Goal: Transaction & Acquisition: Purchase product/service

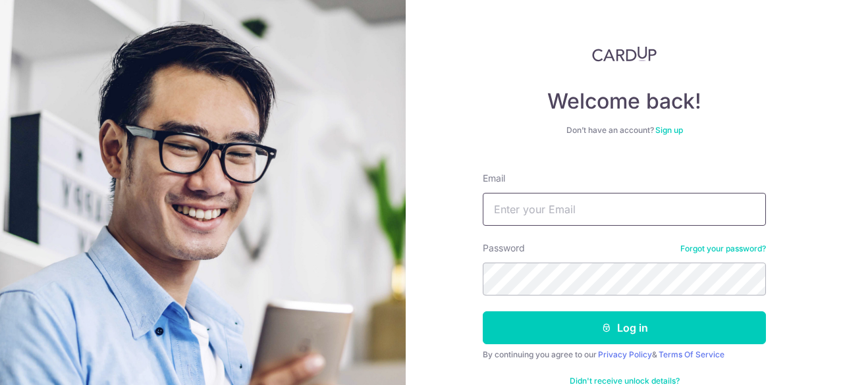
click at [535, 203] on input "Email" at bounding box center [624, 209] width 283 height 33
type input "[EMAIL_ADDRESS][DOMAIN_NAME]"
click at [581, 296] on form "Email yenpeng.low@gmail.com Password Forgot your password? Log in By continuing…" at bounding box center [624, 282] width 283 height 240
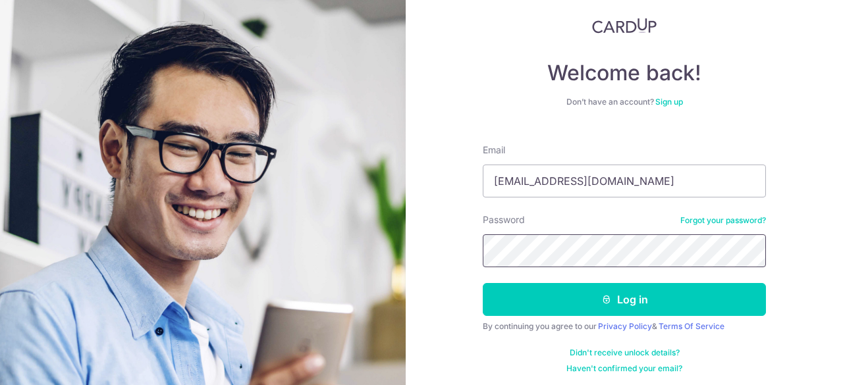
scroll to position [30, 0]
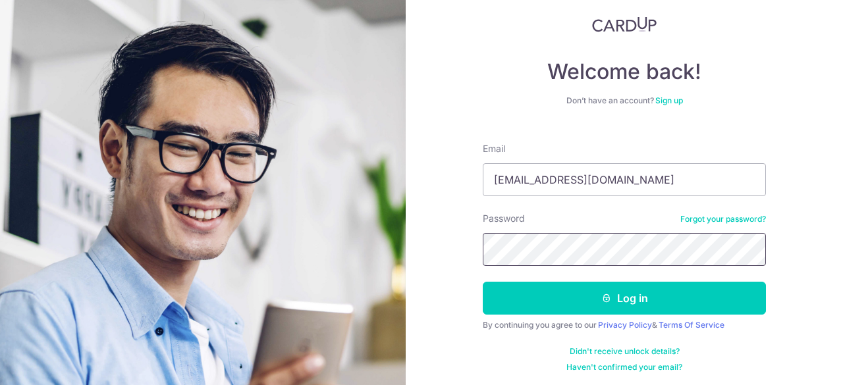
click at [483, 282] on button "Log in" at bounding box center [624, 298] width 283 height 33
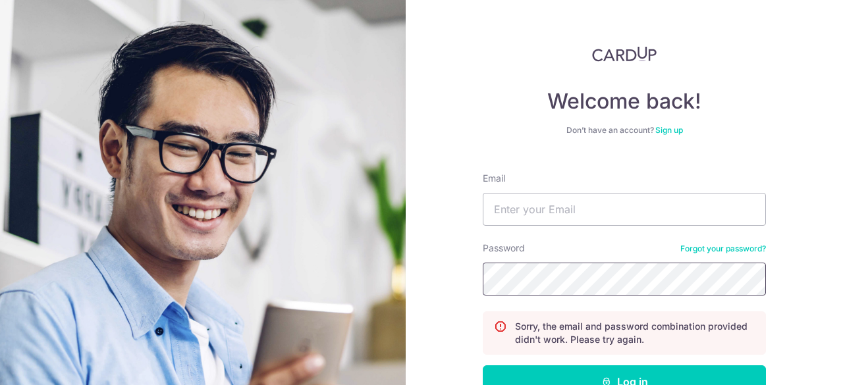
click at [483, 365] on button "Log in" at bounding box center [624, 381] width 283 height 33
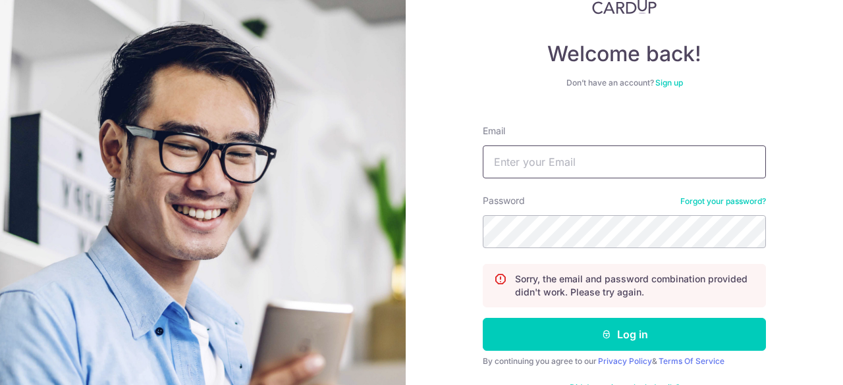
click at [651, 157] on input "Email" at bounding box center [624, 162] width 283 height 33
type input "yenpeng.low@gmail.com"
click at [483, 318] on button "Log in" at bounding box center [624, 334] width 283 height 33
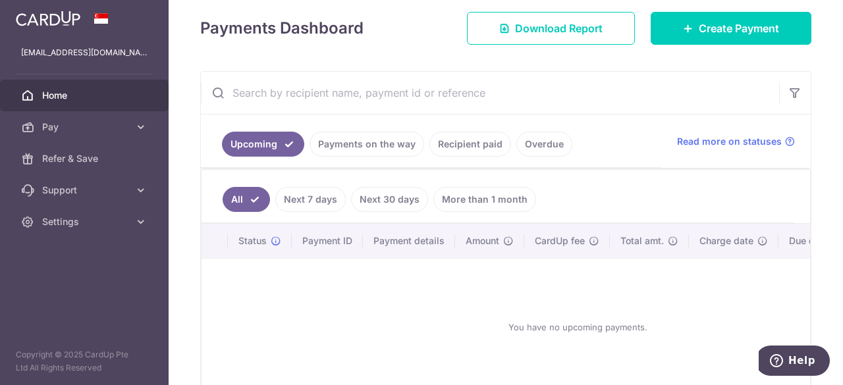
scroll to position [184, 0]
click at [383, 148] on link "Payments on the way" at bounding box center [366, 143] width 115 height 25
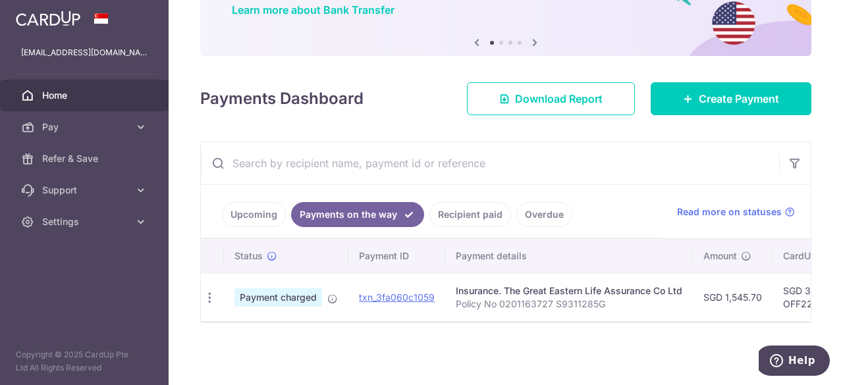
scroll to position [0, 0]
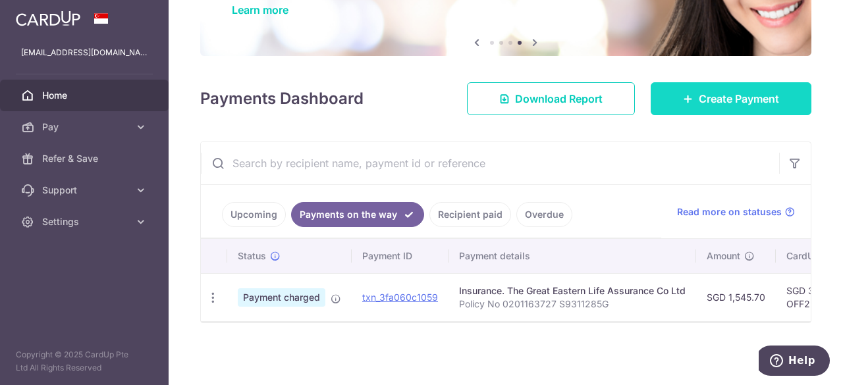
click at [686, 91] on link "Create Payment" at bounding box center [730, 98] width 161 height 33
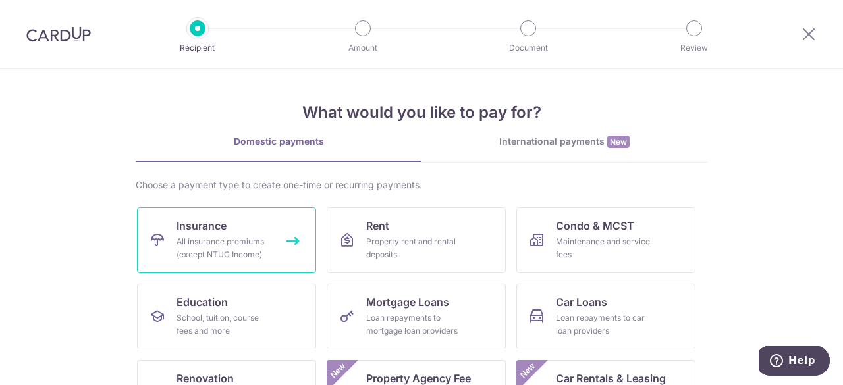
click at [235, 245] on div "All insurance premiums (except NTUC Income)" at bounding box center [223, 248] width 95 height 26
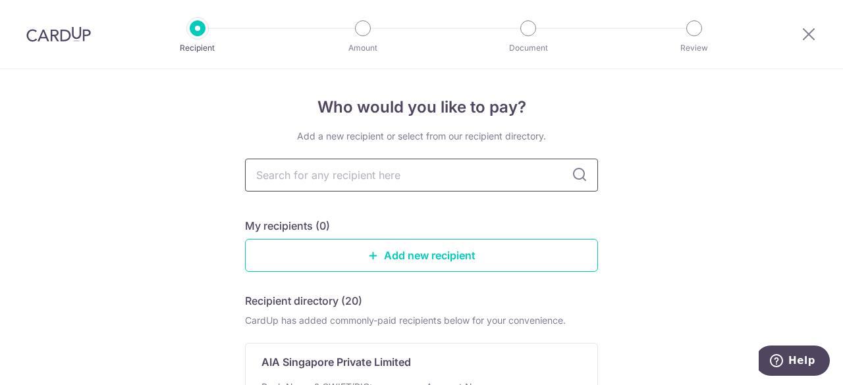
click at [394, 174] on input "text" at bounding box center [421, 175] width 353 height 33
type input "great eastern"
click at [413, 361] on p "The Great Eastern Life Assurance Co Ltd" at bounding box center [364, 362] width 206 height 16
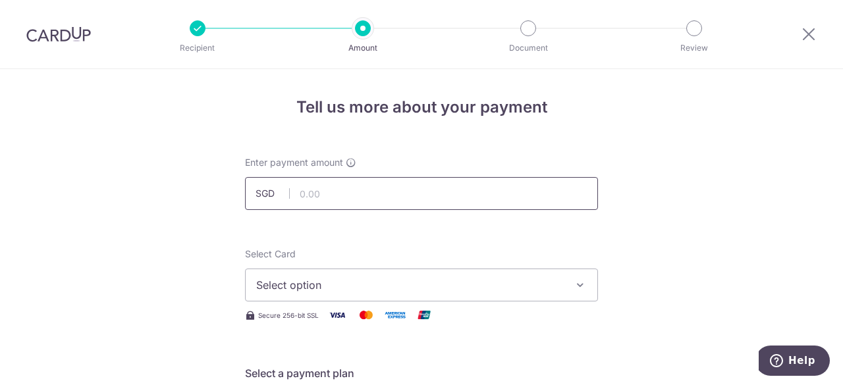
click at [421, 205] on input "text" at bounding box center [421, 193] width 353 height 33
type input "12,000.00"
click at [357, 284] on span "Select option" at bounding box center [409, 285] width 307 height 16
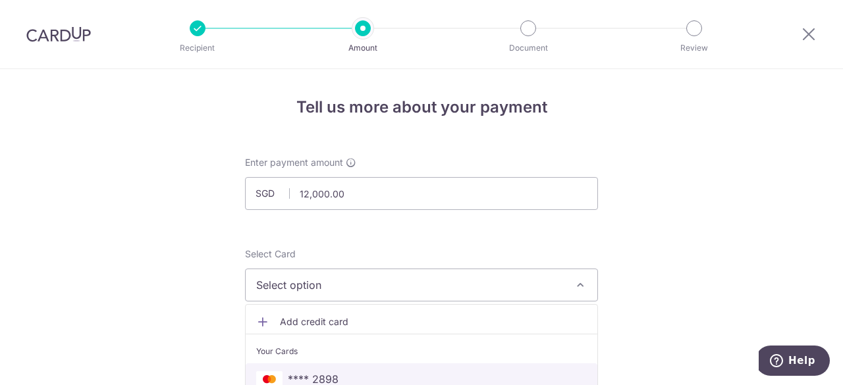
click at [348, 365] on link "**** 2898" at bounding box center [422, 379] width 352 height 32
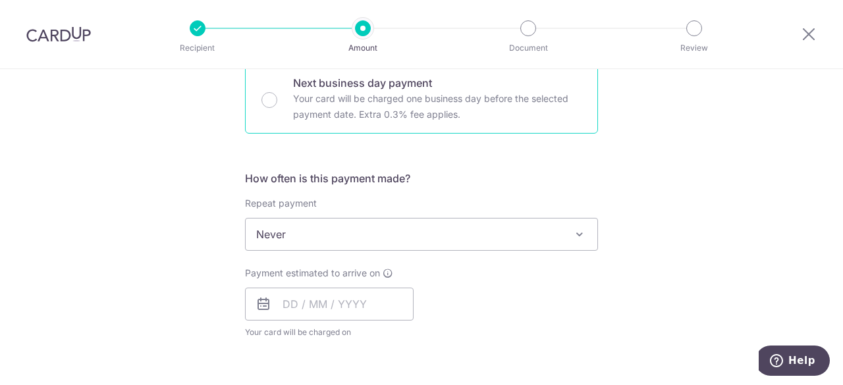
scroll to position [410, 0]
click at [378, 301] on input "text" at bounding box center [329, 302] width 169 height 33
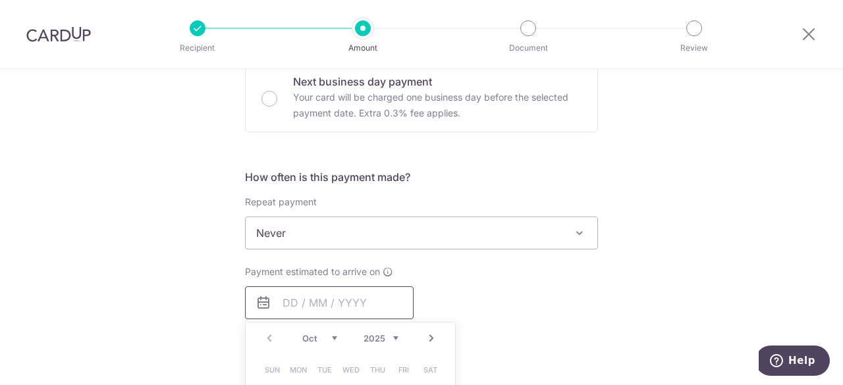
scroll to position [532, 0]
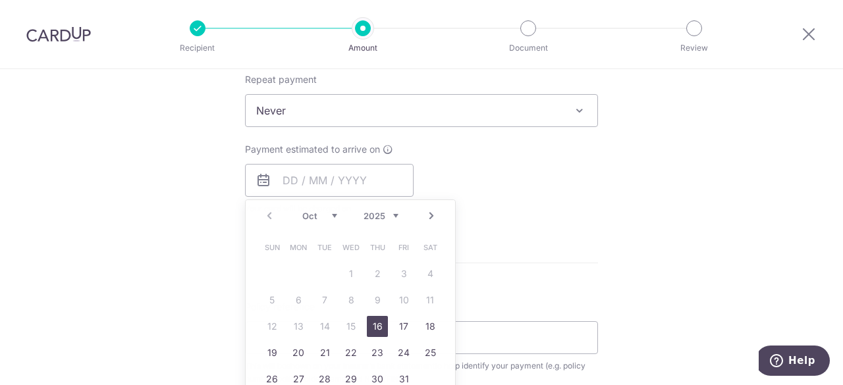
drag, startPoint x: 202, startPoint y: 245, endPoint x: 228, endPoint y: 236, distance: 27.3
click at [202, 245] on div "Tell us more about your payment Enter payment amount SGD 12,000.00 12000.00 Sel…" at bounding box center [421, 132] width 843 height 1191
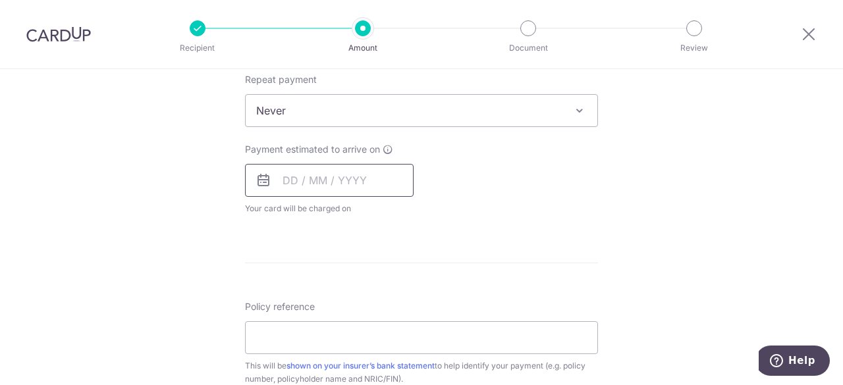
click at [352, 178] on input "text" at bounding box center [329, 180] width 169 height 33
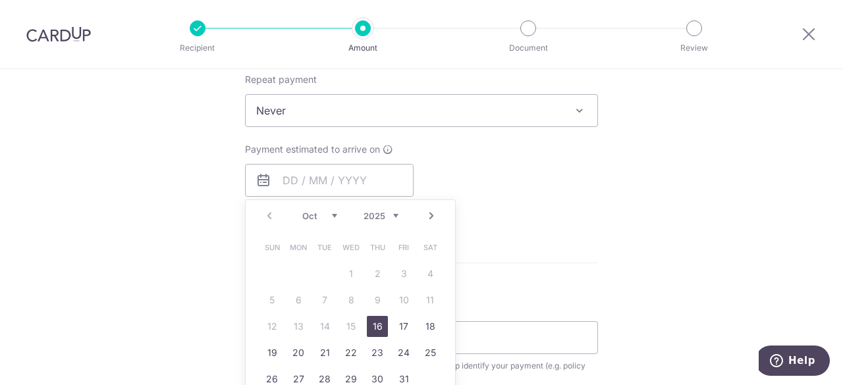
click at [431, 215] on link "Next" at bounding box center [431, 216] width 16 height 16
click at [432, 296] on link "8" at bounding box center [429, 300] width 21 height 21
type input "08/11/2025"
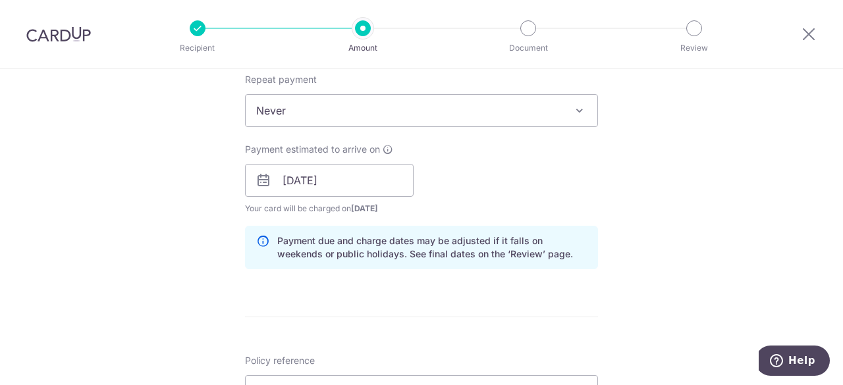
click at [201, 290] on div "Tell us more about your payment Enter payment amount SGD 12,000.00 12000.00 Sel…" at bounding box center [421, 159] width 843 height 1245
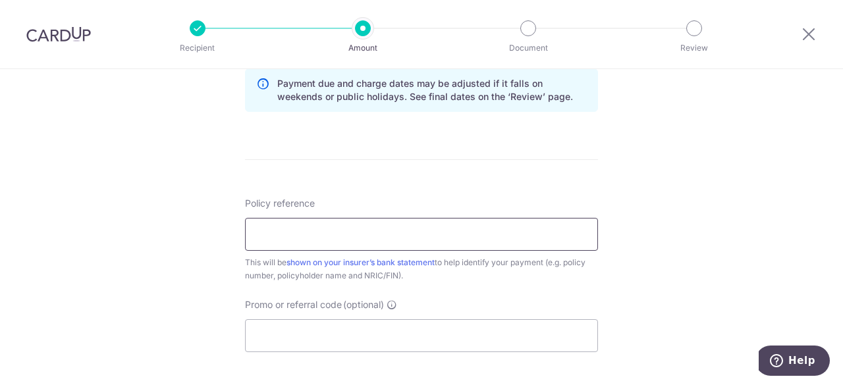
click at [327, 236] on input "Policy reference" at bounding box center [421, 234] width 353 height 33
type input "Policy No 0247088206 S9311285G"
drag, startPoint x: 365, startPoint y: 236, endPoint x: 305, endPoint y: 233, distance: 60.6
click at [305, 233] on input "Policy No 0247088206 S9311285G" at bounding box center [421, 234] width 353 height 33
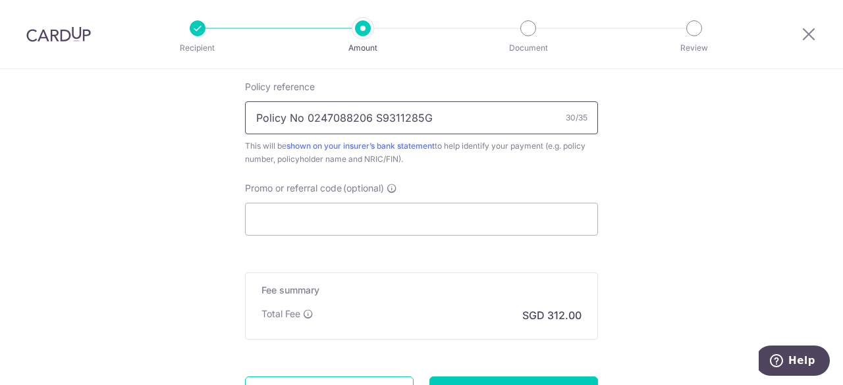
scroll to position [807, 0]
click at [425, 223] on input "Promo or referral code (optional)" at bounding box center [421, 218] width 353 height 33
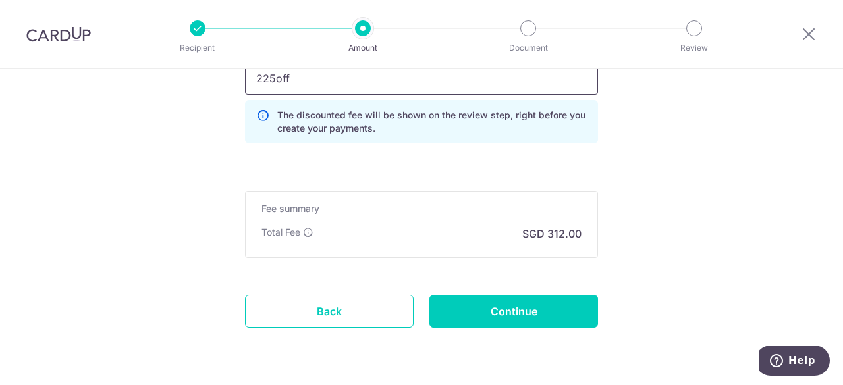
scroll to position [948, 0]
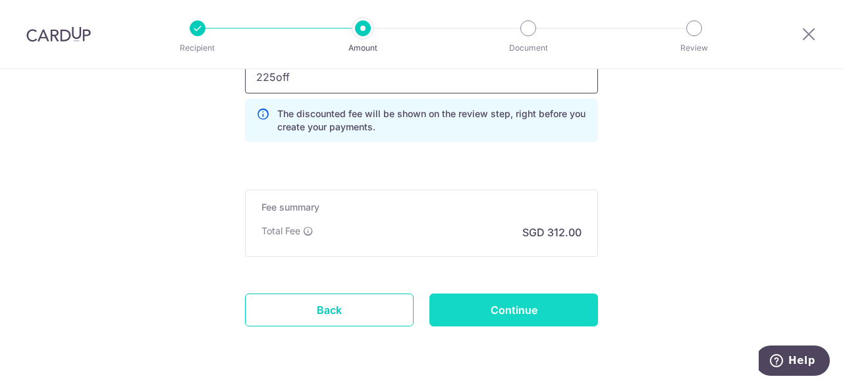
type input "225off"
click at [519, 311] on input "Continue" at bounding box center [513, 310] width 169 height 33
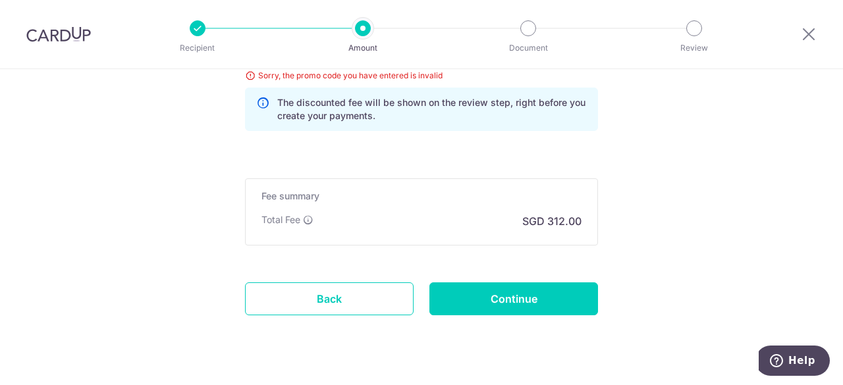
scroll to position [835, 0]
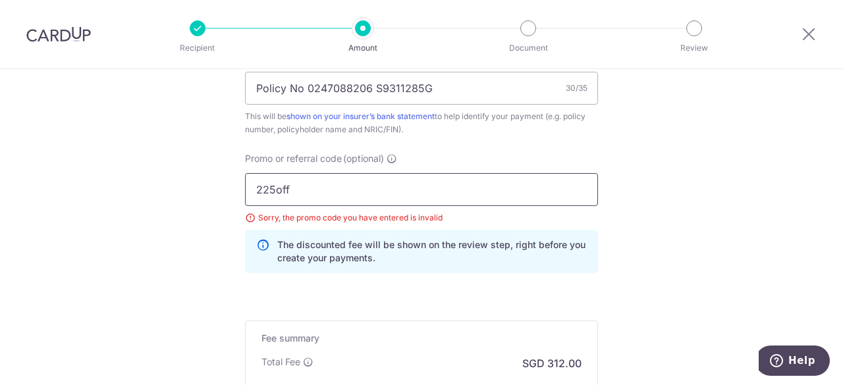
click at [343, 191] on input "225off" at bounding box center [421, 189] width 353 height 33
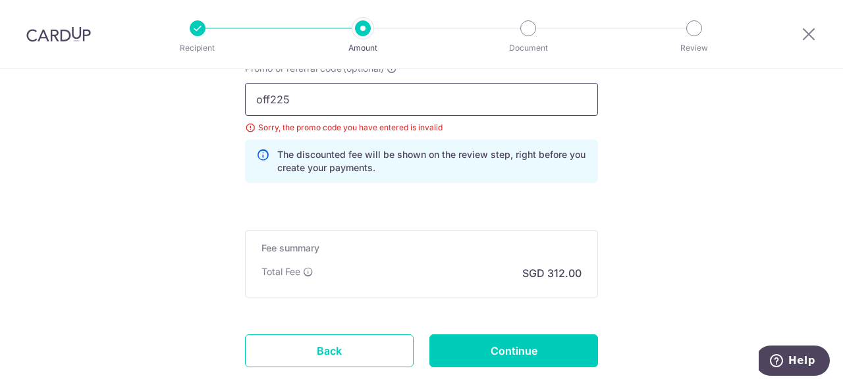
scroll to position [927, 0]
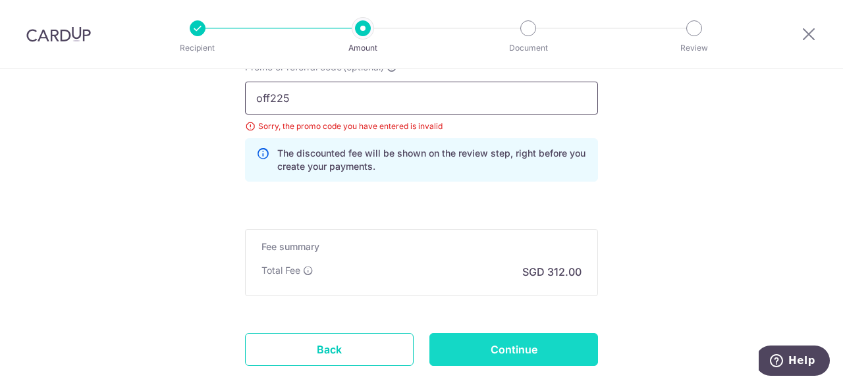
type input "off225"
click at [502, 348] on input "Continue" at bounding box center [513, 349] width 169 height 33
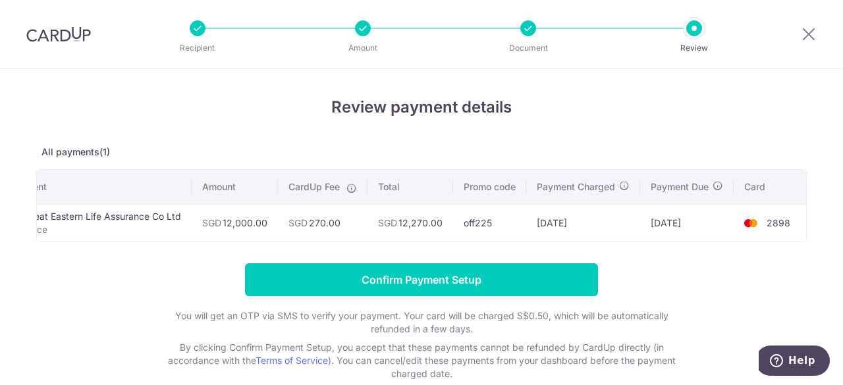
scroll to position [0, 53]
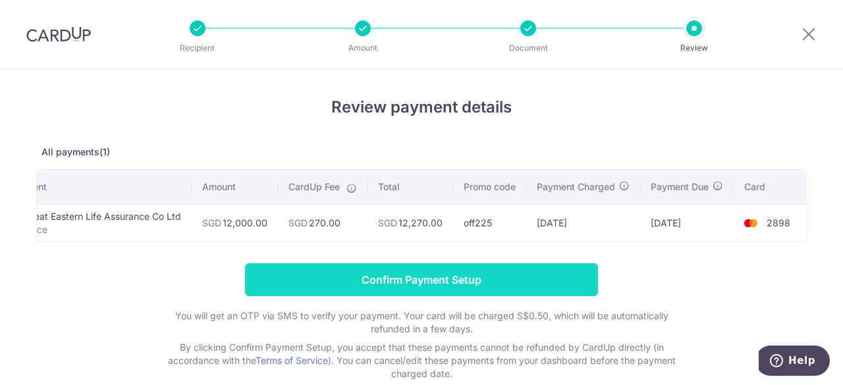
click at [527, 296] on input "Confirm Payment Setup" at bounding box center [421, 279] width 353 height 33
